Goal: Find specific page/section: Find specific page/section

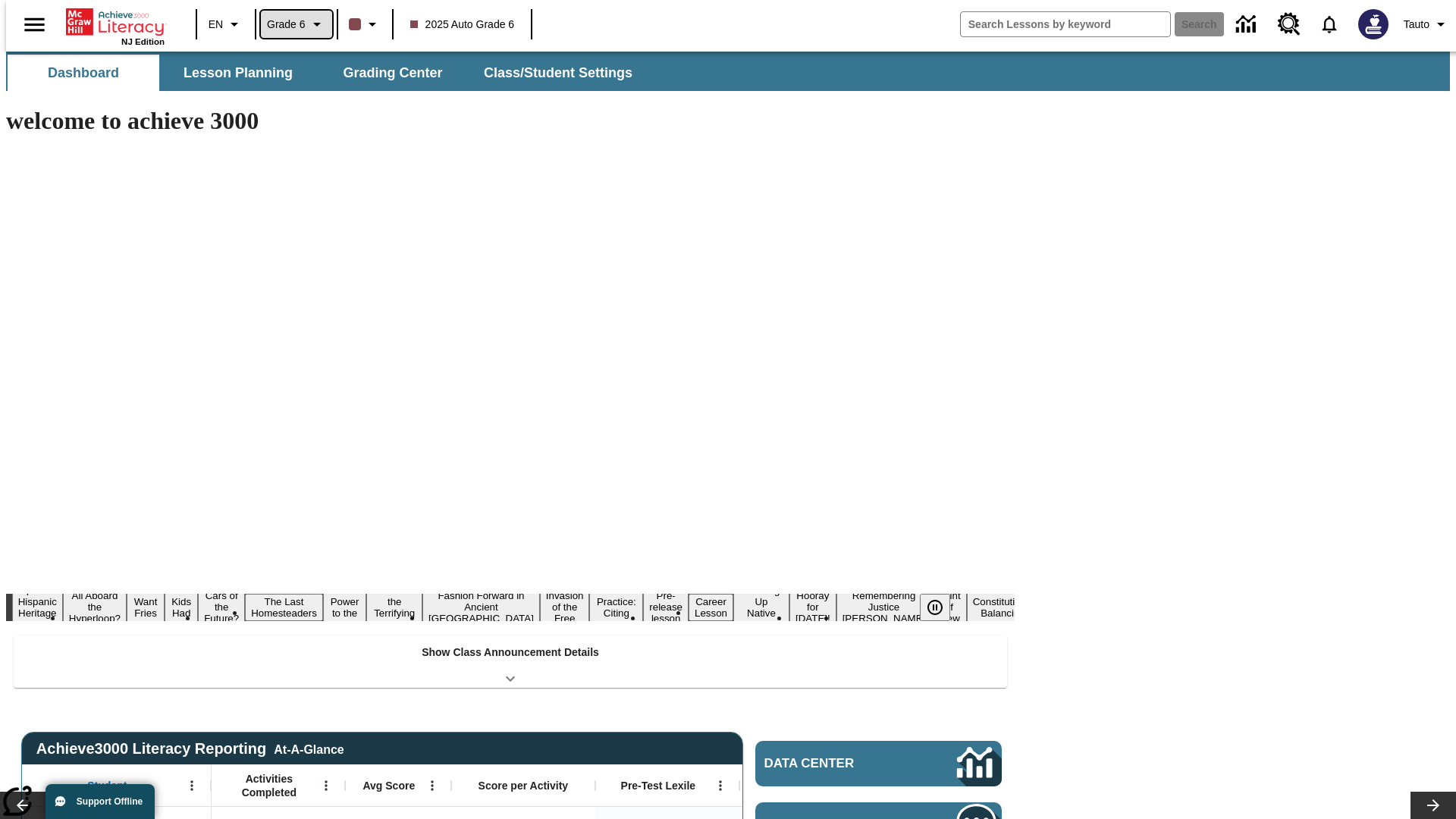
click at [291, 24] on span "Grade 6" at bounding box center [286, 25] width 39 height 16
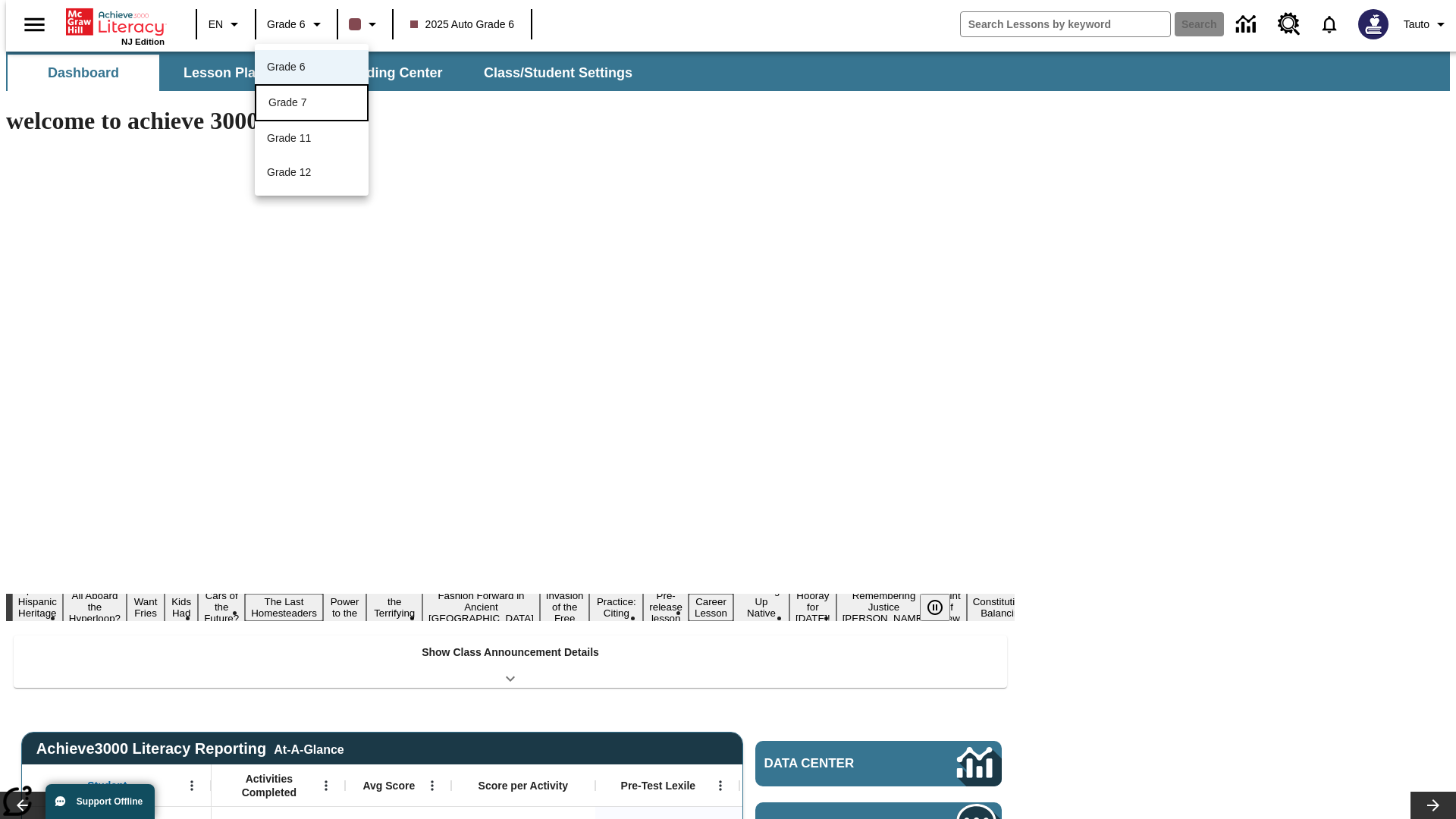
click at [312, 104] on div "Grade 7" at bounding box center [312, 103] width 86 height 16
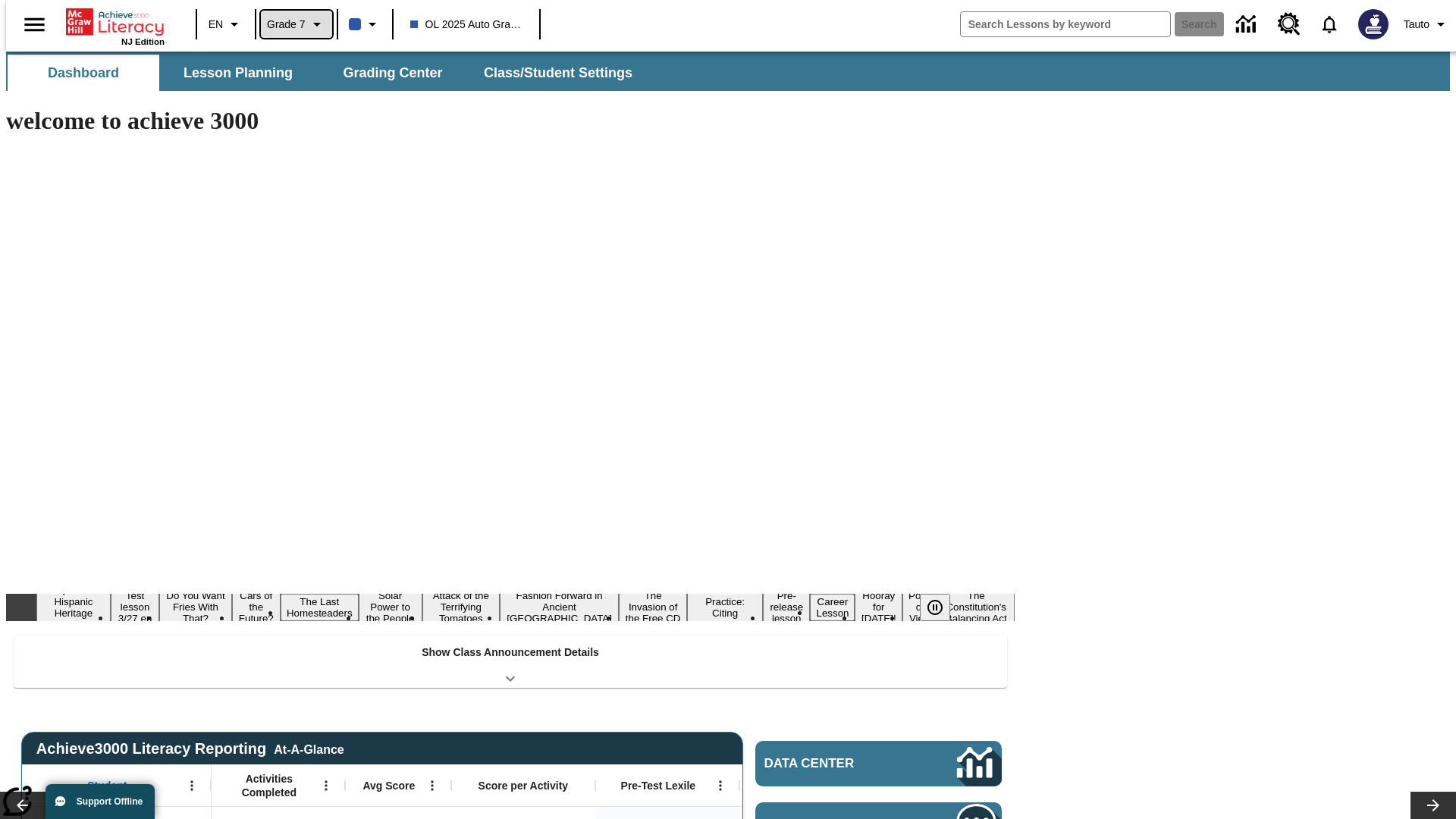
click at [291, 24] on span "Grade 7" at bounding box center [286, 25] width 39 height 16
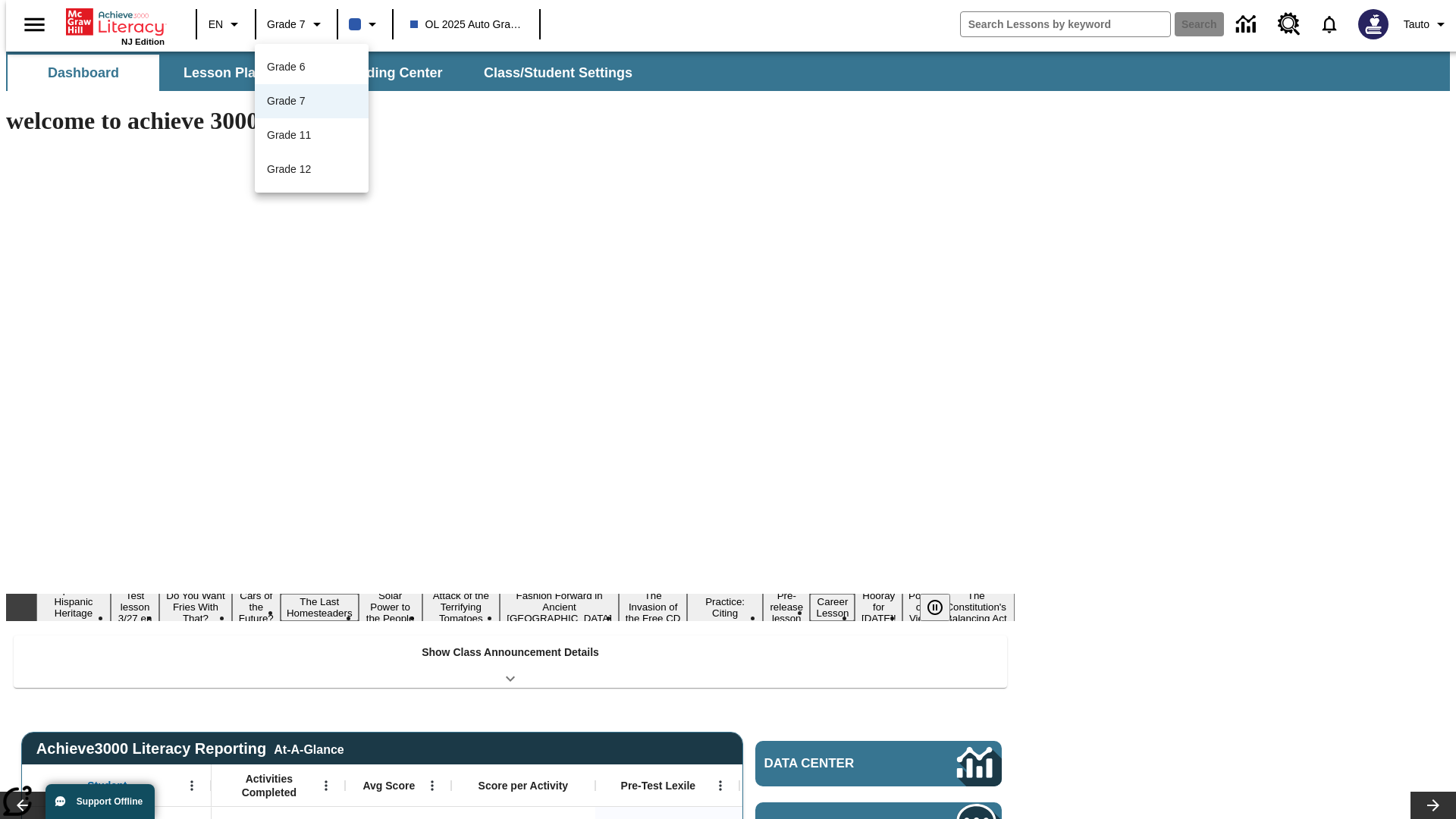
click at [728, 410] on div at bounding box center [728, 410] width 1456 height 819
click at [232, 73] on button "Lesson Planning" at bounding box center [237, 73] width 151 height 37
